Goal: Task Accomplishment & Management: Use online tool/utility

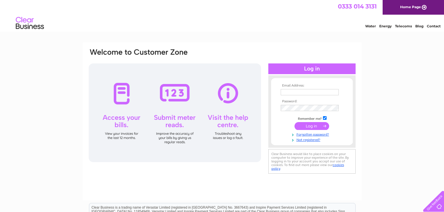
type input "scotspecsopticians@gmail.com"
click at [246, 127] on input "submit" at bounding box center [311, 126] width 35 height 8
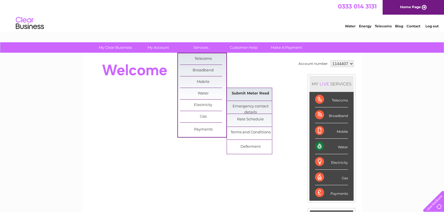
click at [243, 94] on link "Submit Meter Read" at bounding box center [250, 93] width 46 height 11
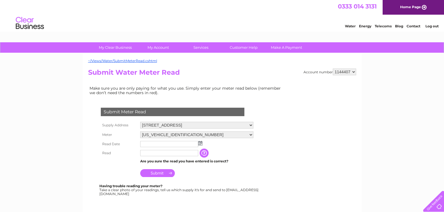
click at [200, 144] on img at bounding box center [200, 143] width 4 height 5
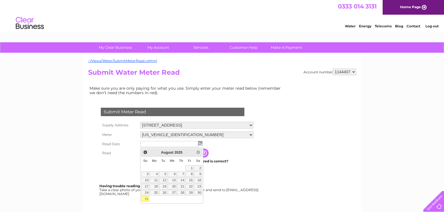
click at [147, 198] on link "31" at bounding box center [145, 199] width 8 height 6
type input "2025/08/31"
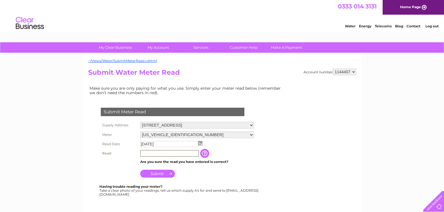
click at [157, 154] on input "text" at bounding box center [169, 153] width 59 height 7
type input "00117"
click at [160, 173] on input "Submit" at bounding box center [157, 173] width 35 height 8
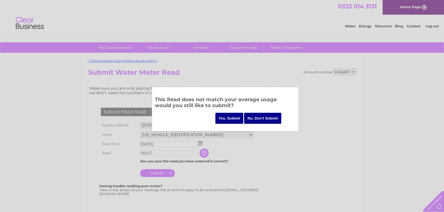
click at [228, 119] on input "Yes, Submit" at bounding box center [229, 118] width 28 height 11
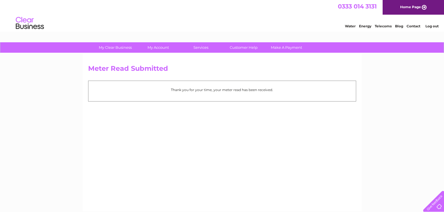
click at [431, 26] on link "Log out" at bounding box center [431, 26] width 13 height 4
